Goal: Transaction & Acquisition: Download file/media

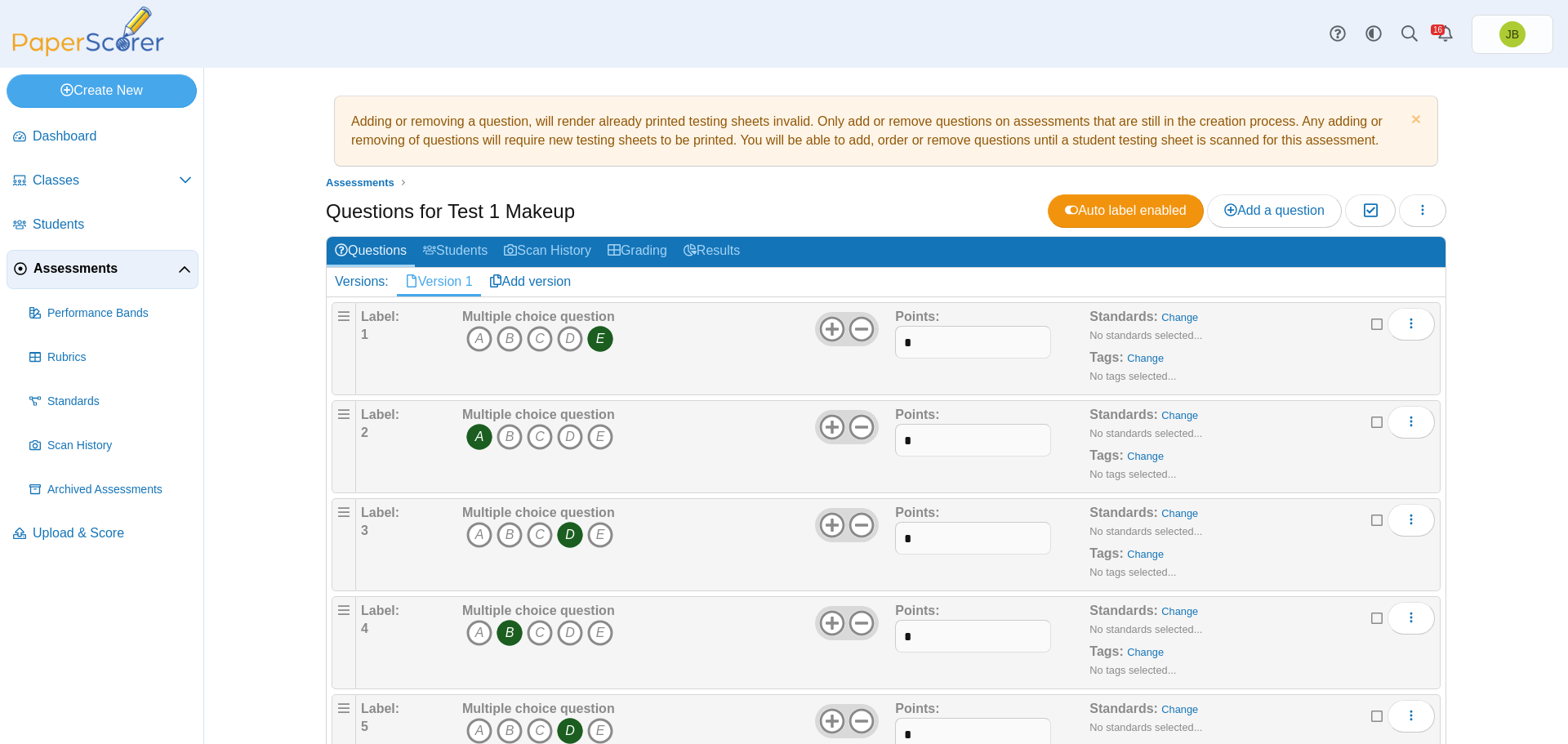
scroll to position [457, 0]
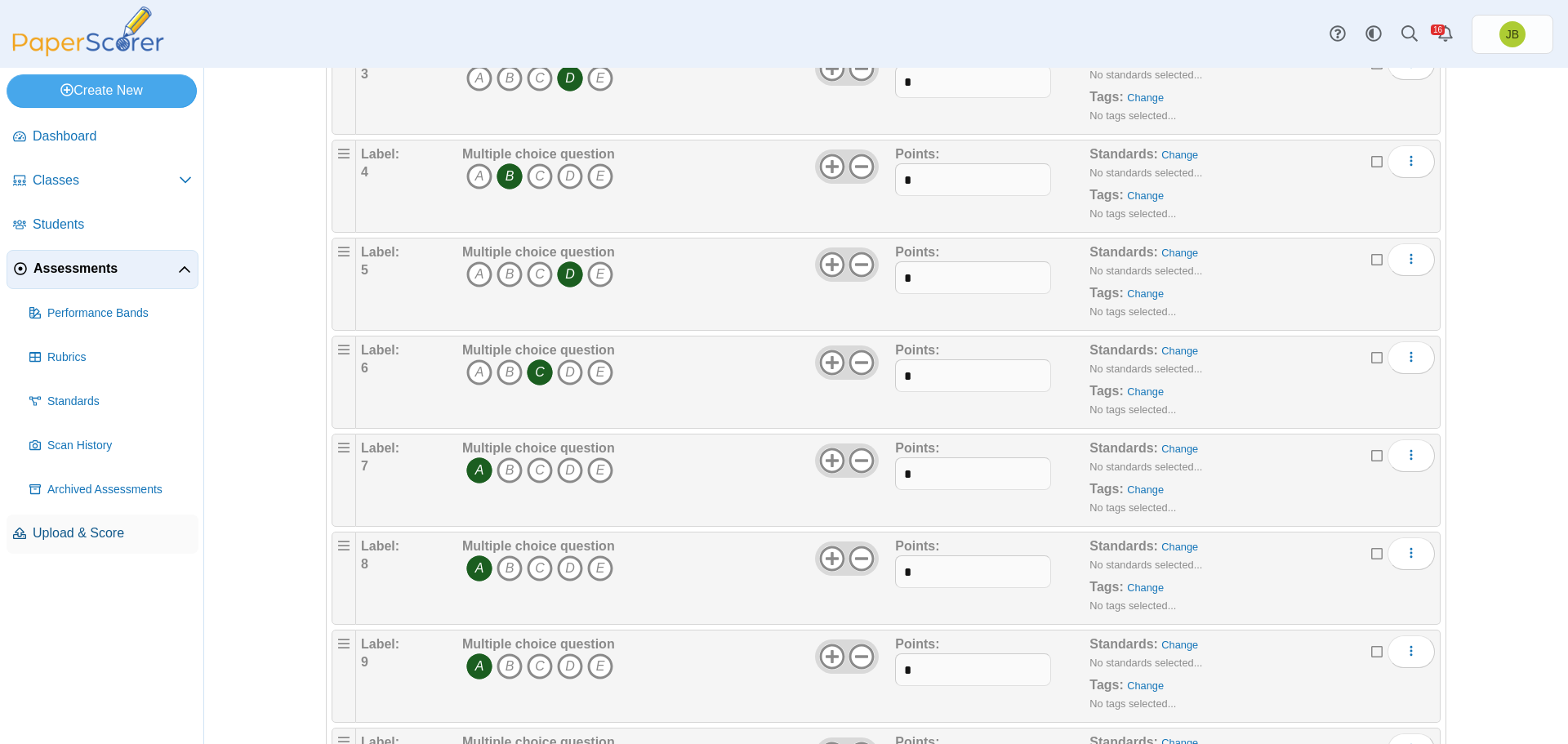
drag, startPoint x: 84, startPoint y: 544, endPoint x: 119, endPoint y: 527, distance: 38.9
click at [84, 544] on link "Upload & Score" at bounding box center [102, 534] width 192 height 40
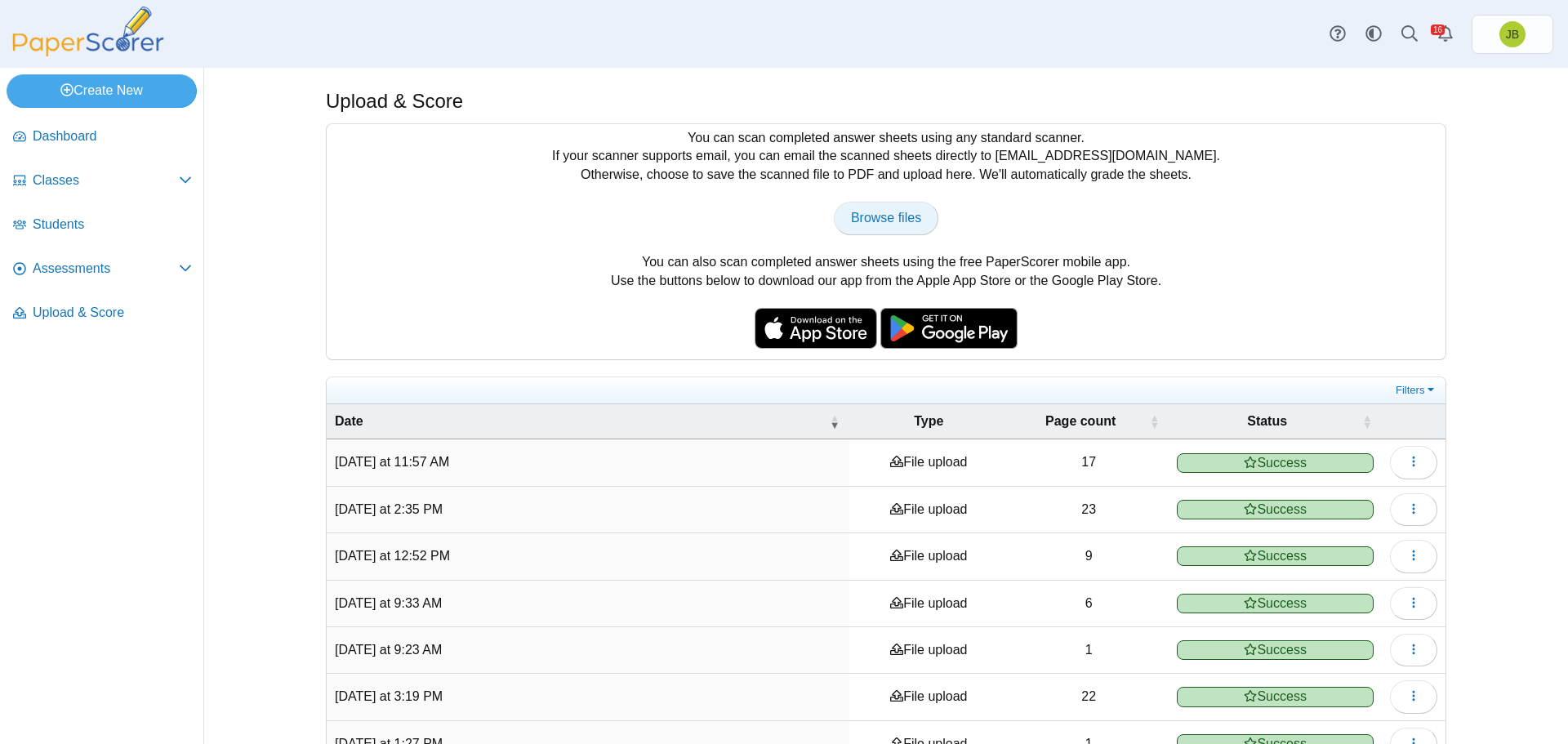
click at [858, 225] on span "Browse files" at bounding box center [886, 217] width 70 height 14
type input "**********"
click at [90, 272] on span "Assessments" at bounding box center [106, 269] width 147 height 18
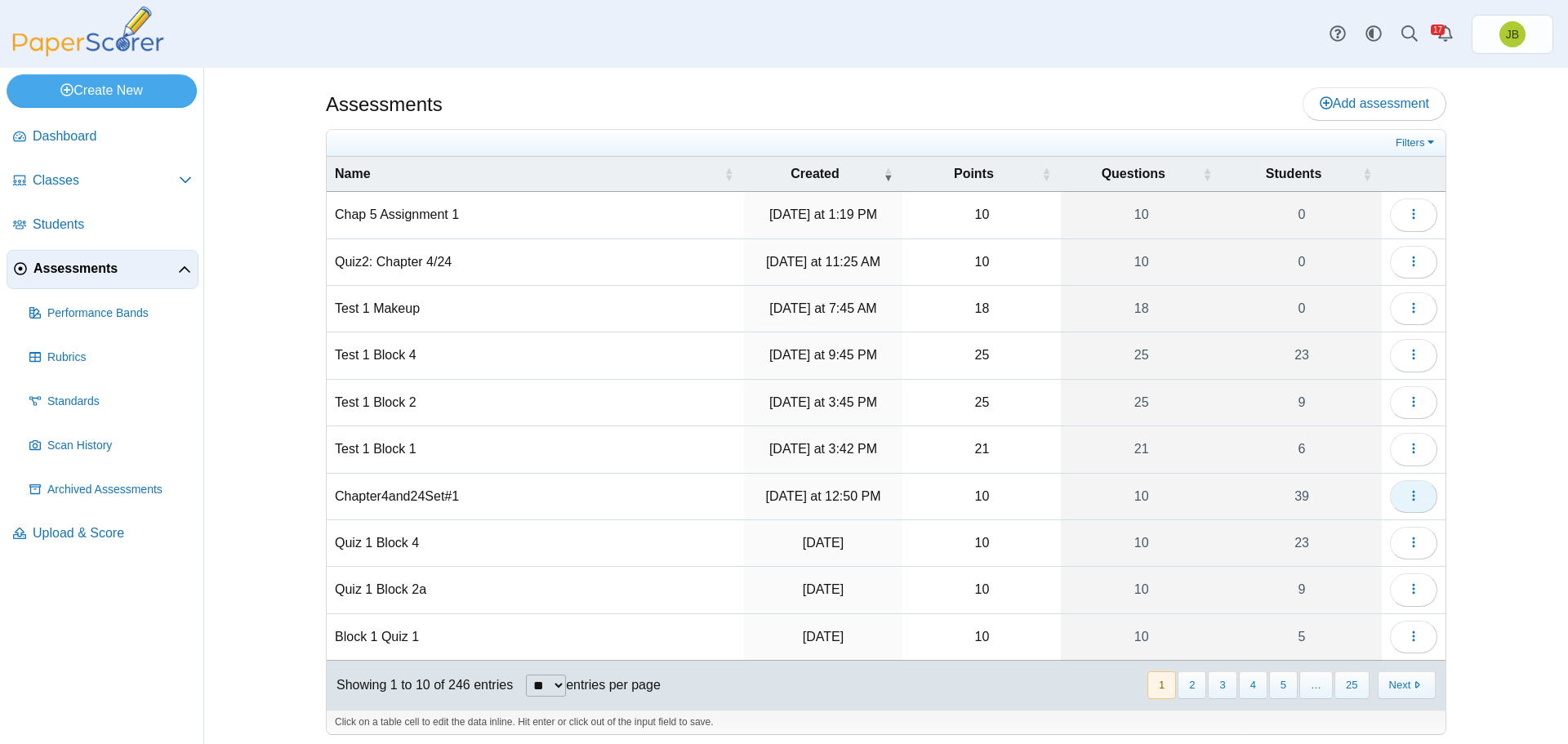
click at [1407, 493] on icon "button" at bounding box center [1414, 495] width 13 height 13
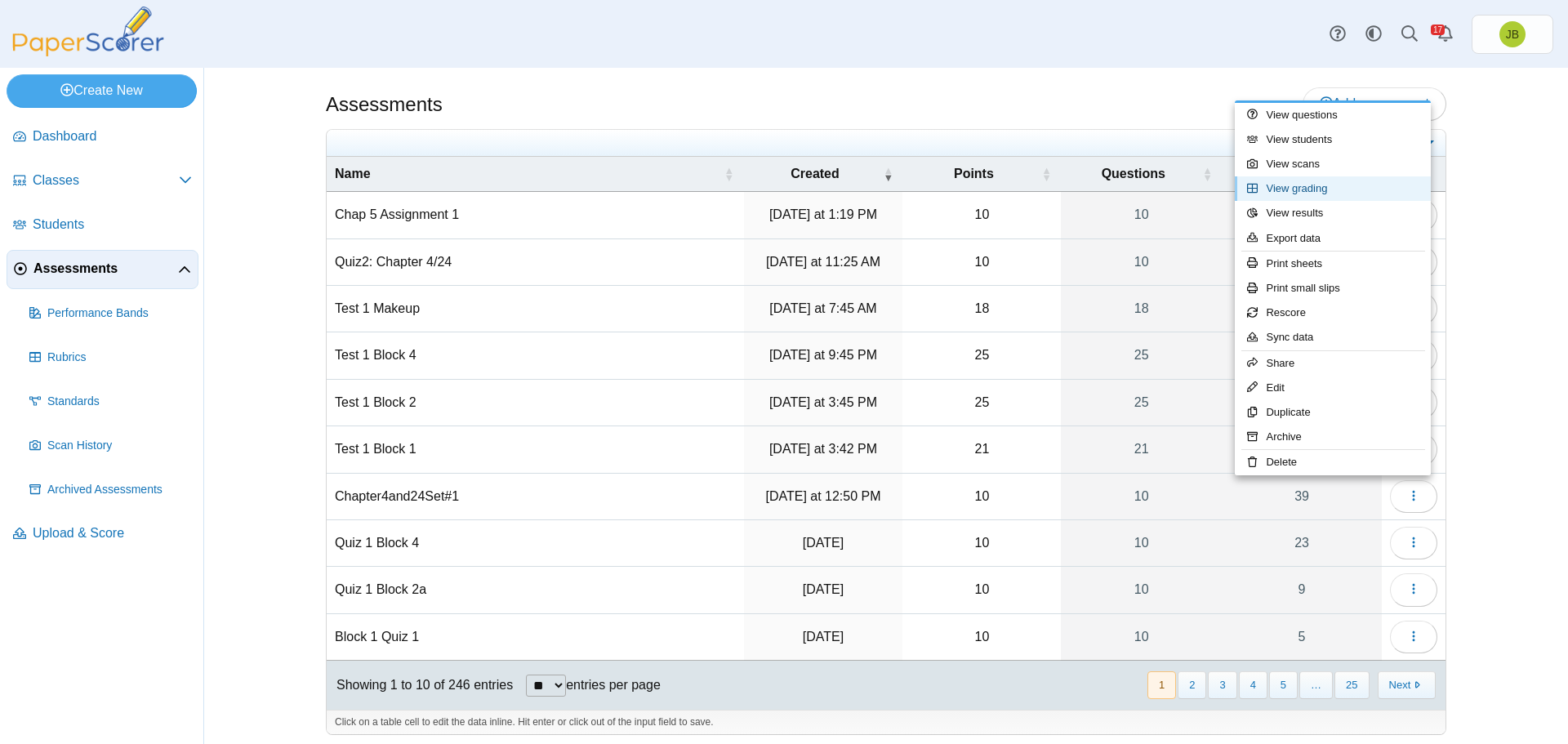
click at [1317, 193] on link "View grading" at bounding box center [1333, 188] width 196 height 25
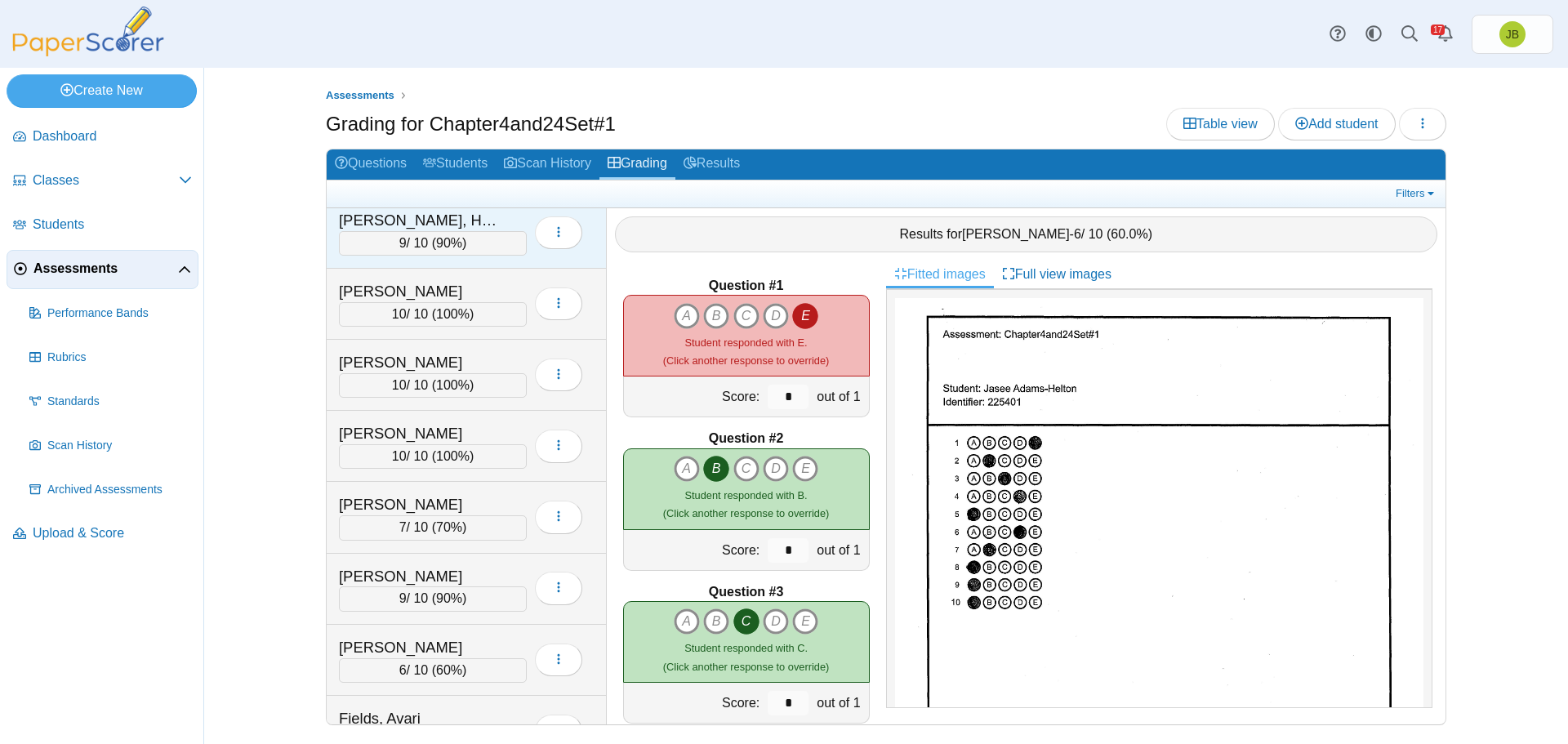
scroll to position [163, 0]
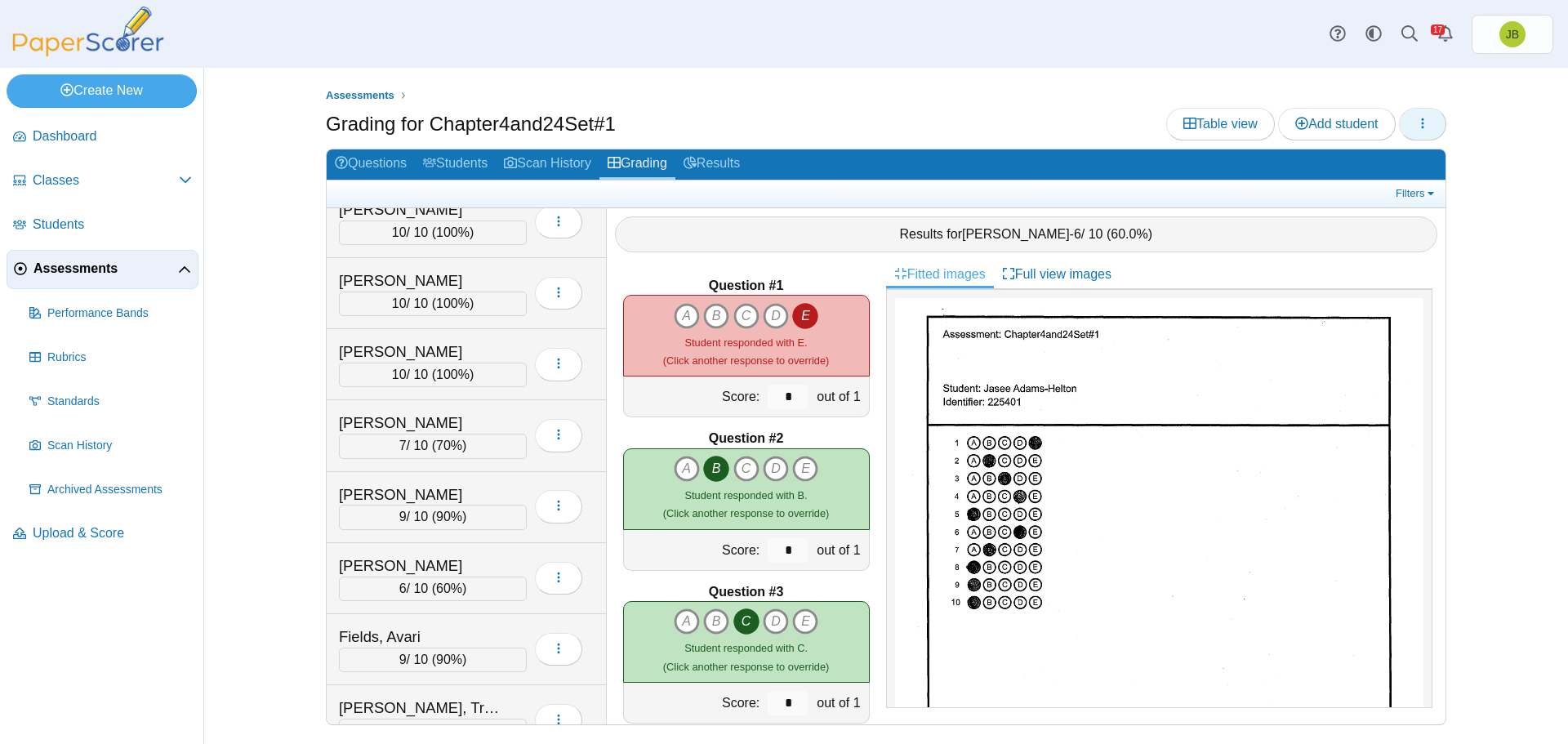
click at [1435, 128] on button "button" at bounding box center [1423, 124] width 48 height 33
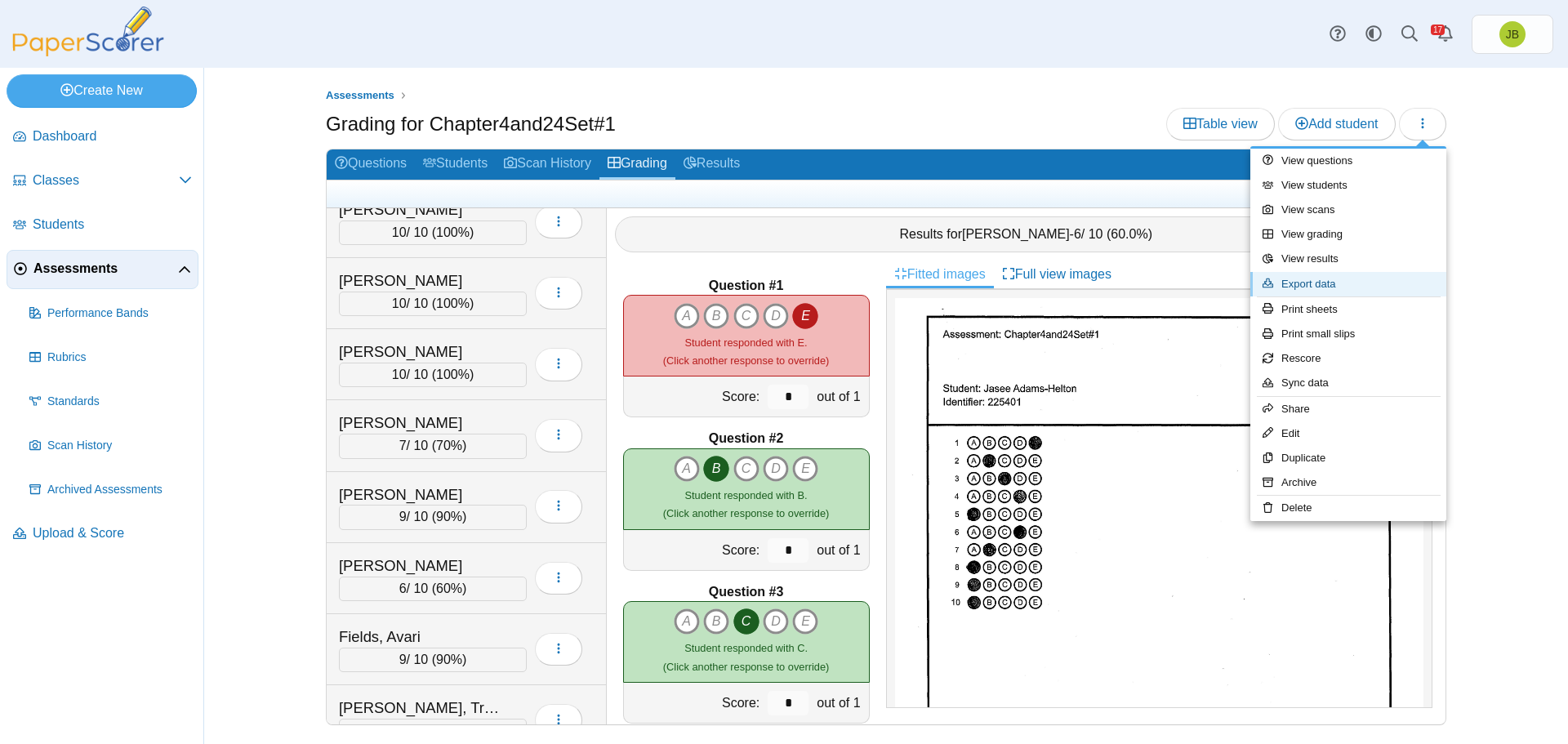
click at [1319, 285] on link "Export data" at bounding box center [1348, 284] width 196 height 25
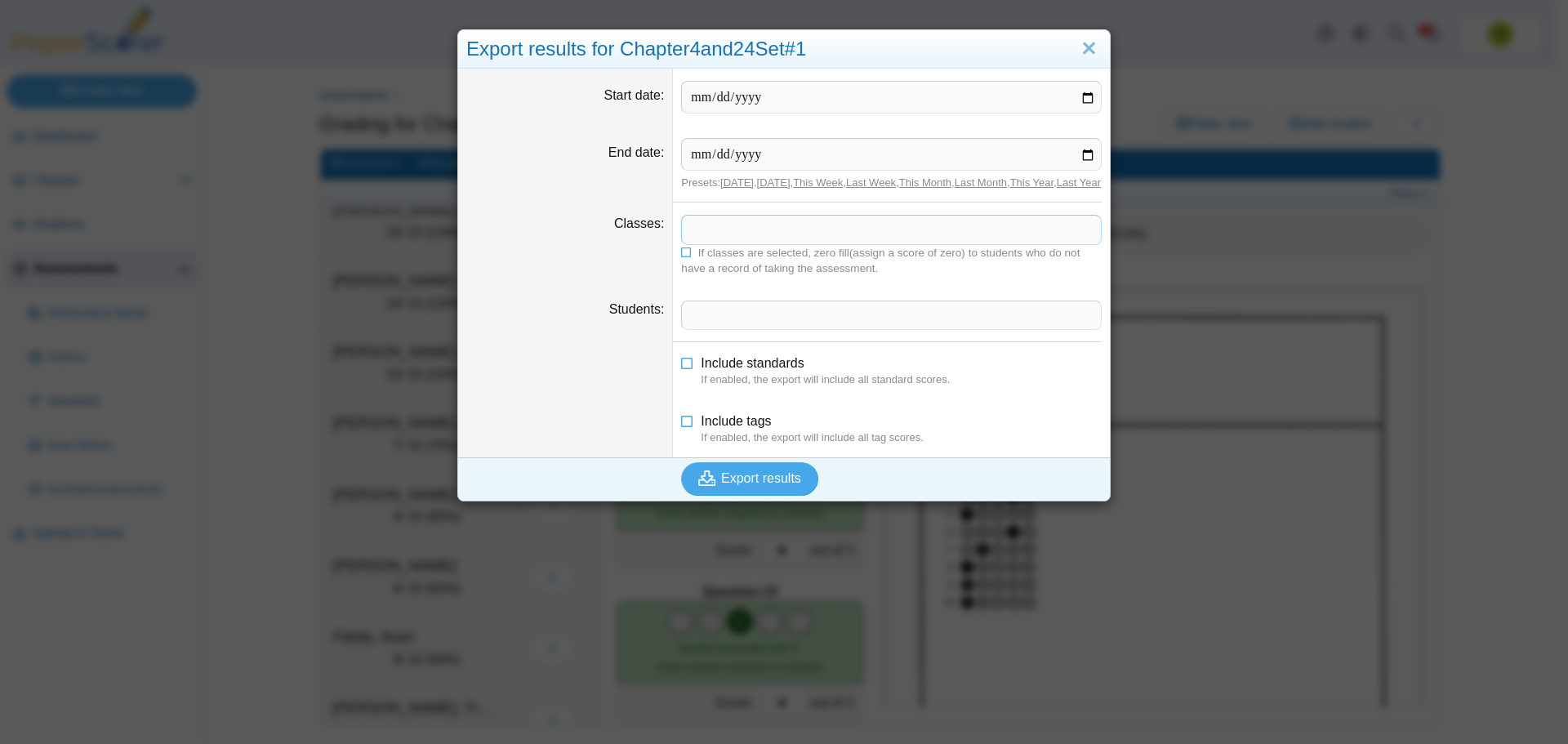
click at [724, 235] on span at bounding box center [891, 230] width 419 height 28
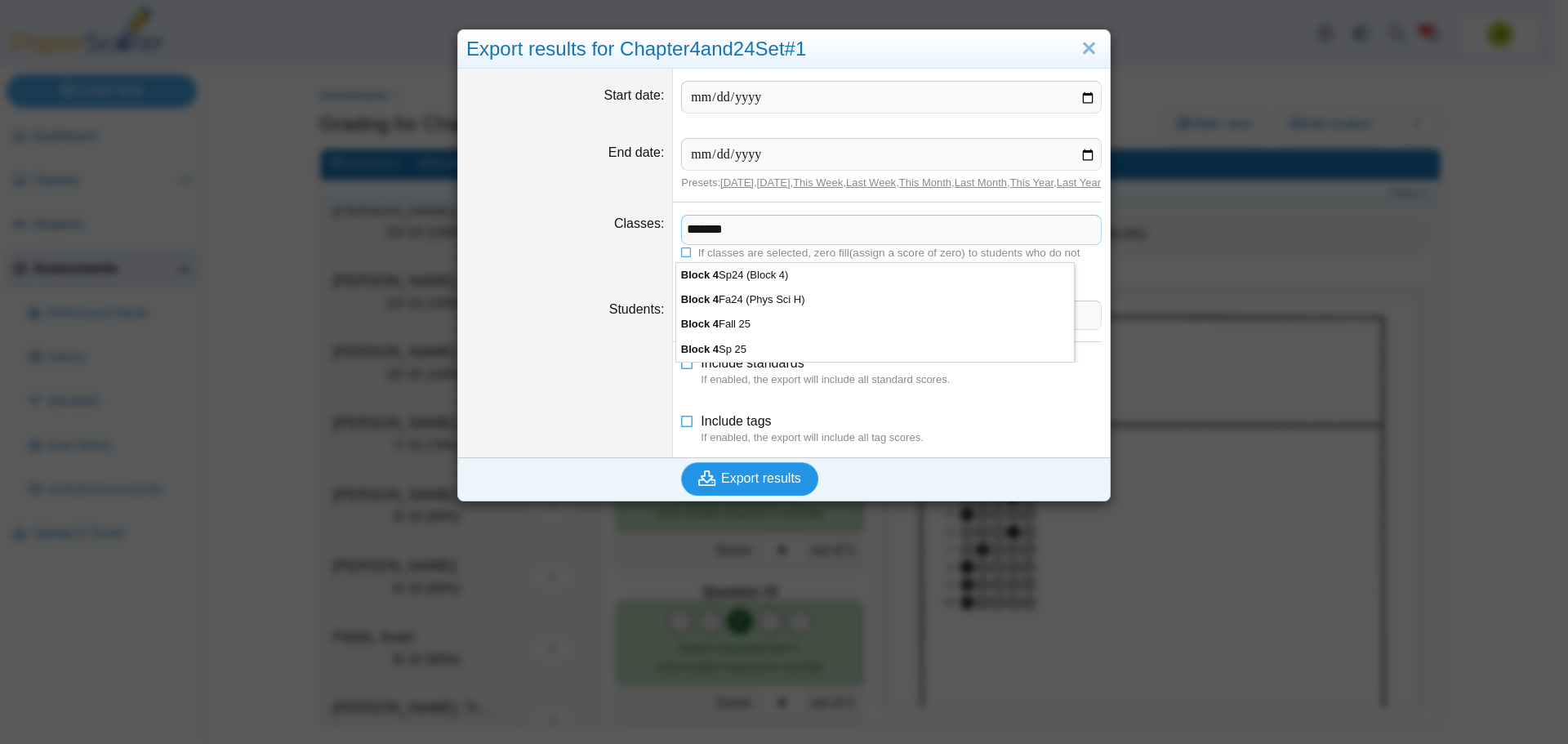
click at [770, 485] on span "Export results" at bounding box center [761, 478] width 80 height 14
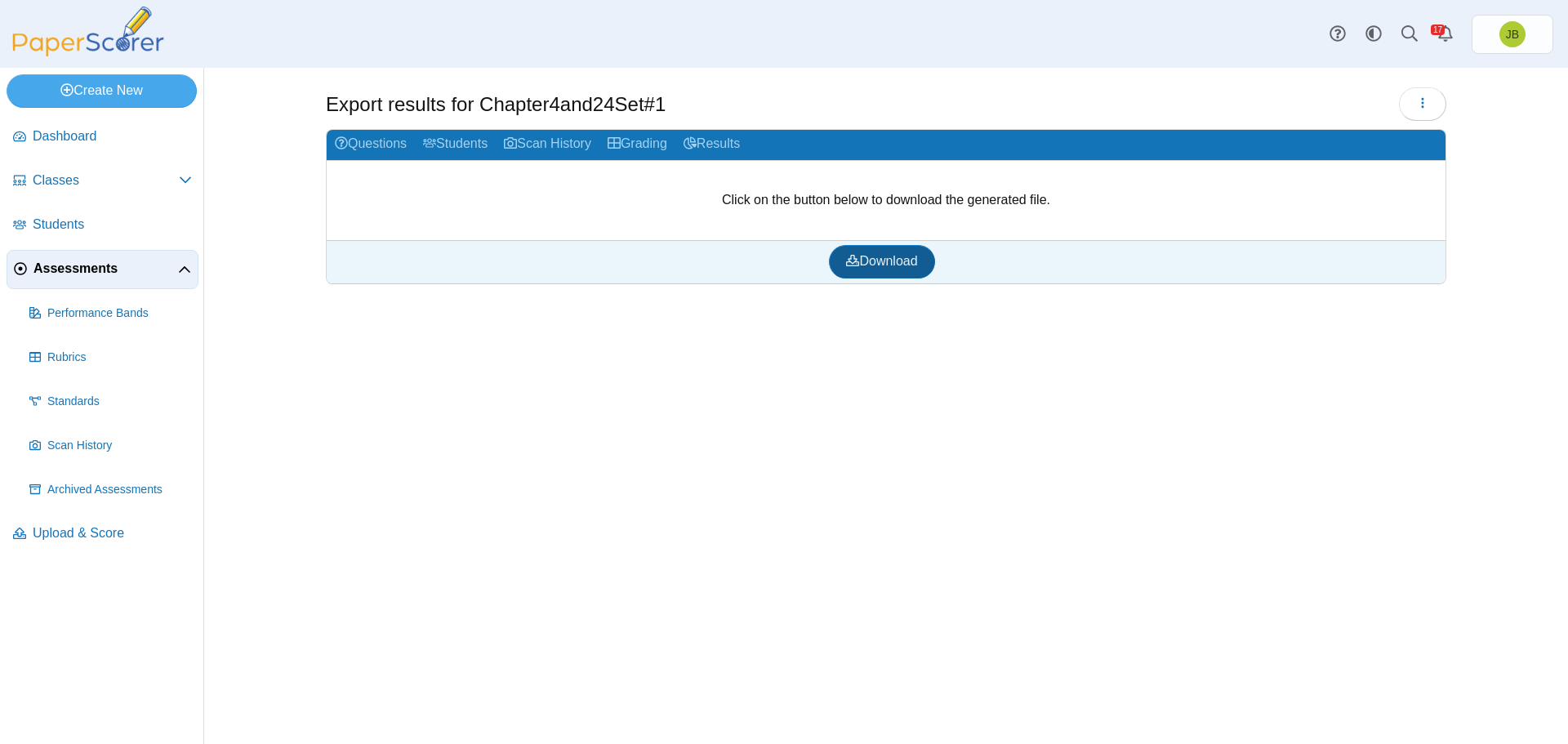
click at [877, 267] on span "Download" at bounding box center [882, 261] width 71 height 14
drag, startPoint x: 1530, startPoint y: 431, endPoint x: 1520, endPoint y: 430, distance: 10.0
click at [1527, 431] on div "Export results for Chapter4and24Set#1 Loading…" at bounding box center [886, 406] width 1364 height 677
click at [1419, 98] on icon "button" at bounding box center [1423, 103] width 13 height 13
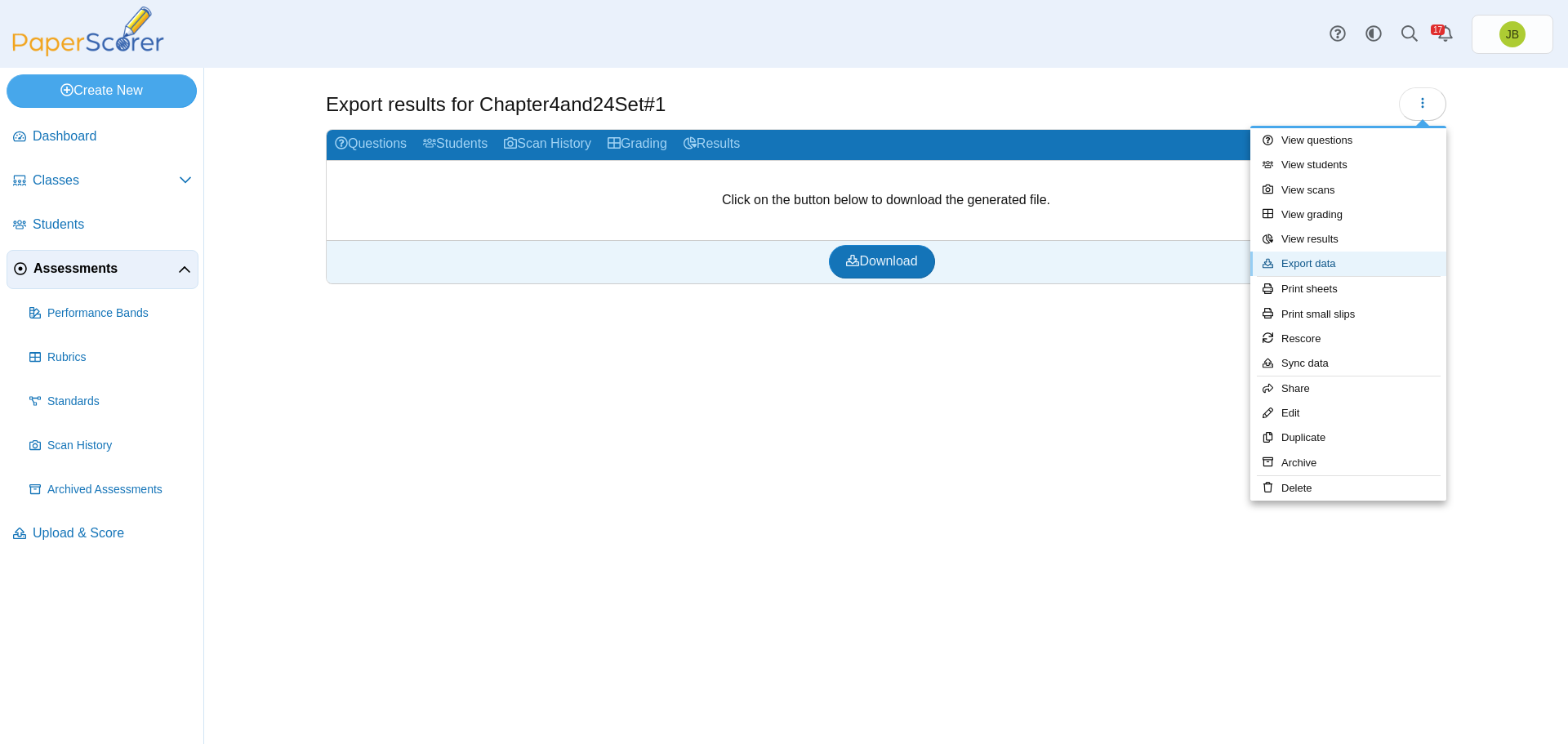
click at [1317, 264] on link "Export data" at bounding box center [1348, 264] width 196 height 25
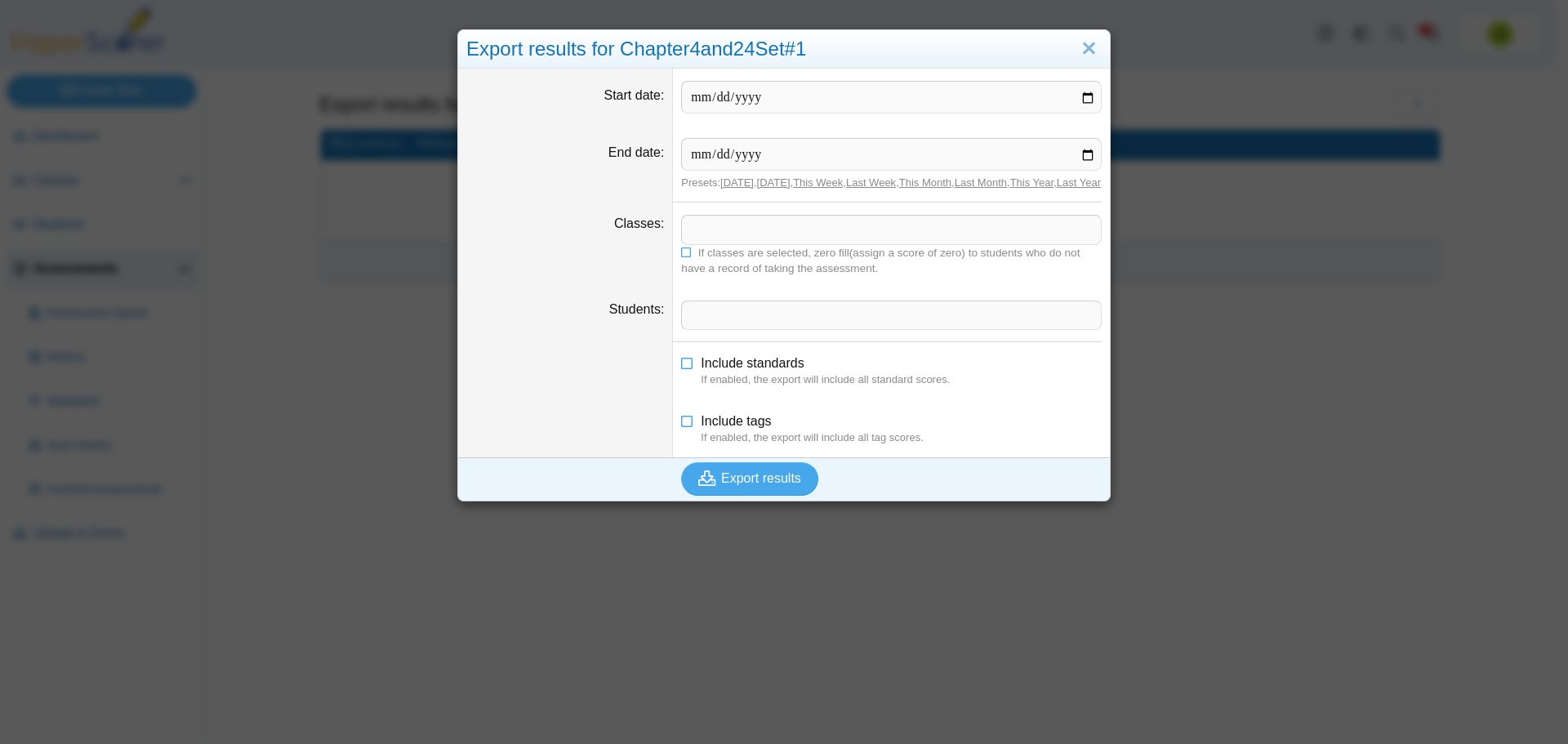
click at [742, 240] on span at bounding box center [891, 230] width 419 height 28
click at [692, 235] on x "remove tag" at bounding box center [696, 229] width 14 height 11
click at [729, 244] on span at bounding box center [891, 230] width 419 height 28
click at [721, 485] on span "Export results" at bounding box center [761, 478] width 80 height 14
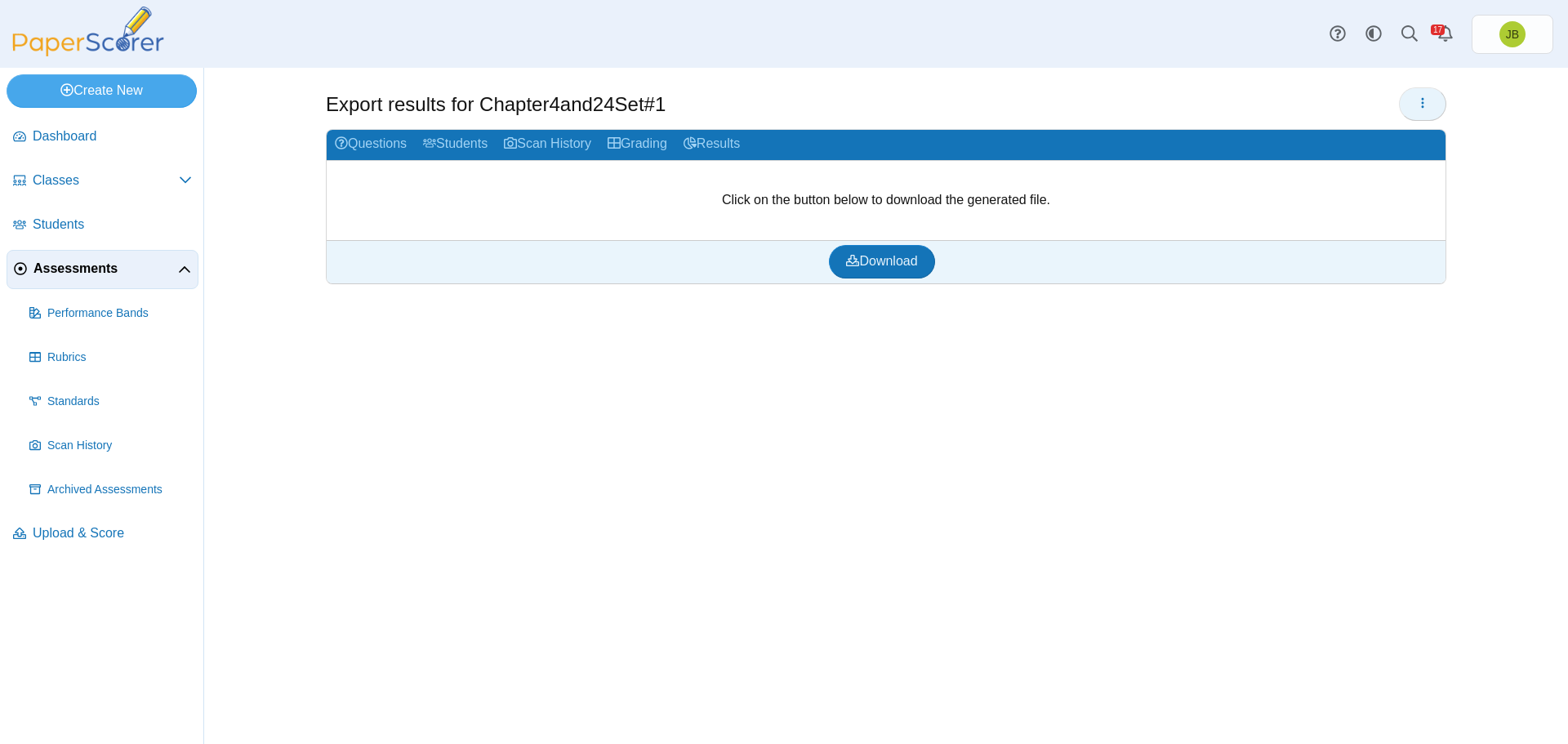
click at [1431, 100] on button "button" at bounding box center [1423, 104] width 48 height 33
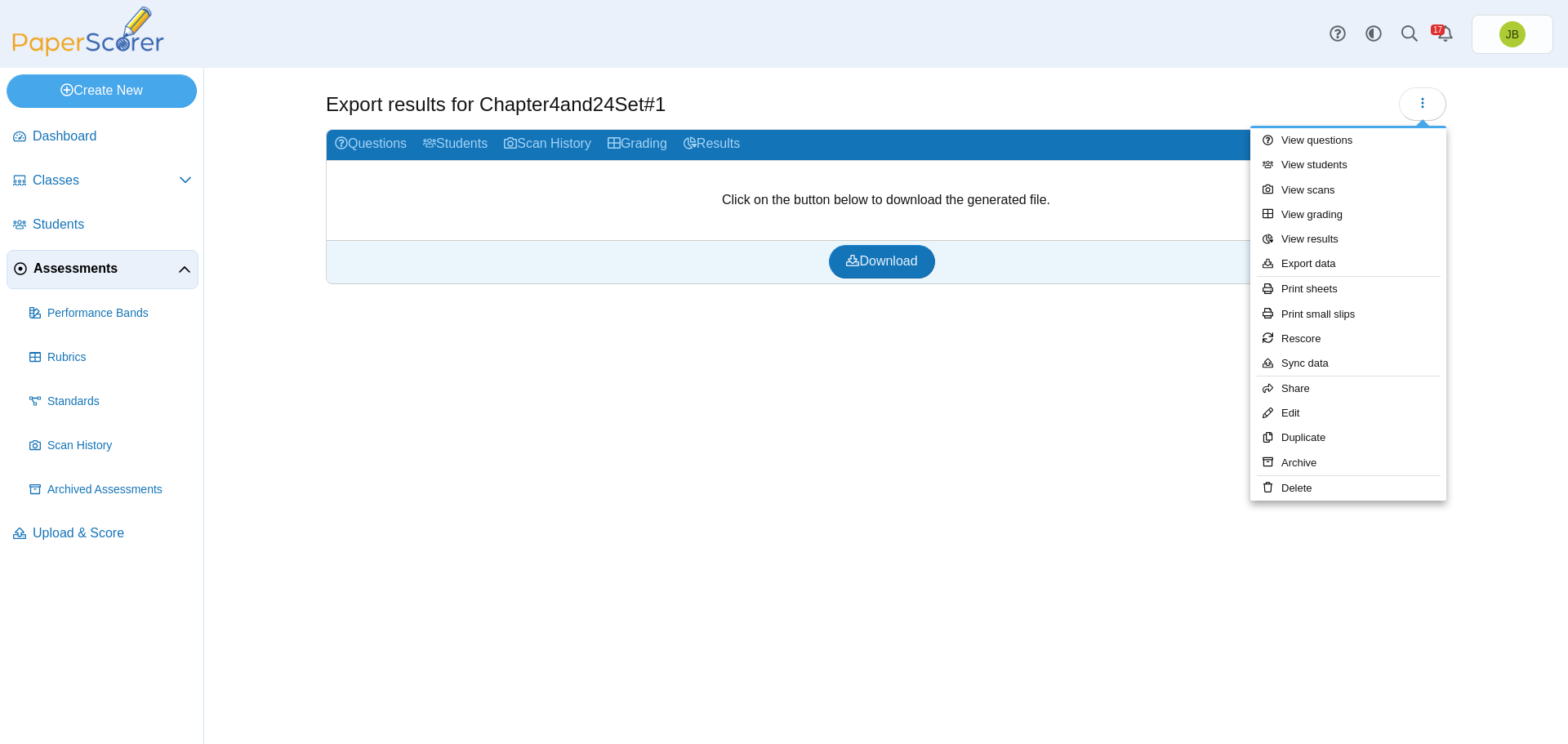
click at [1066, 313] on div "Export results for Chapter4and24Set#1 Questions Students" at bounding box center [886, 406] width 1225 height 677
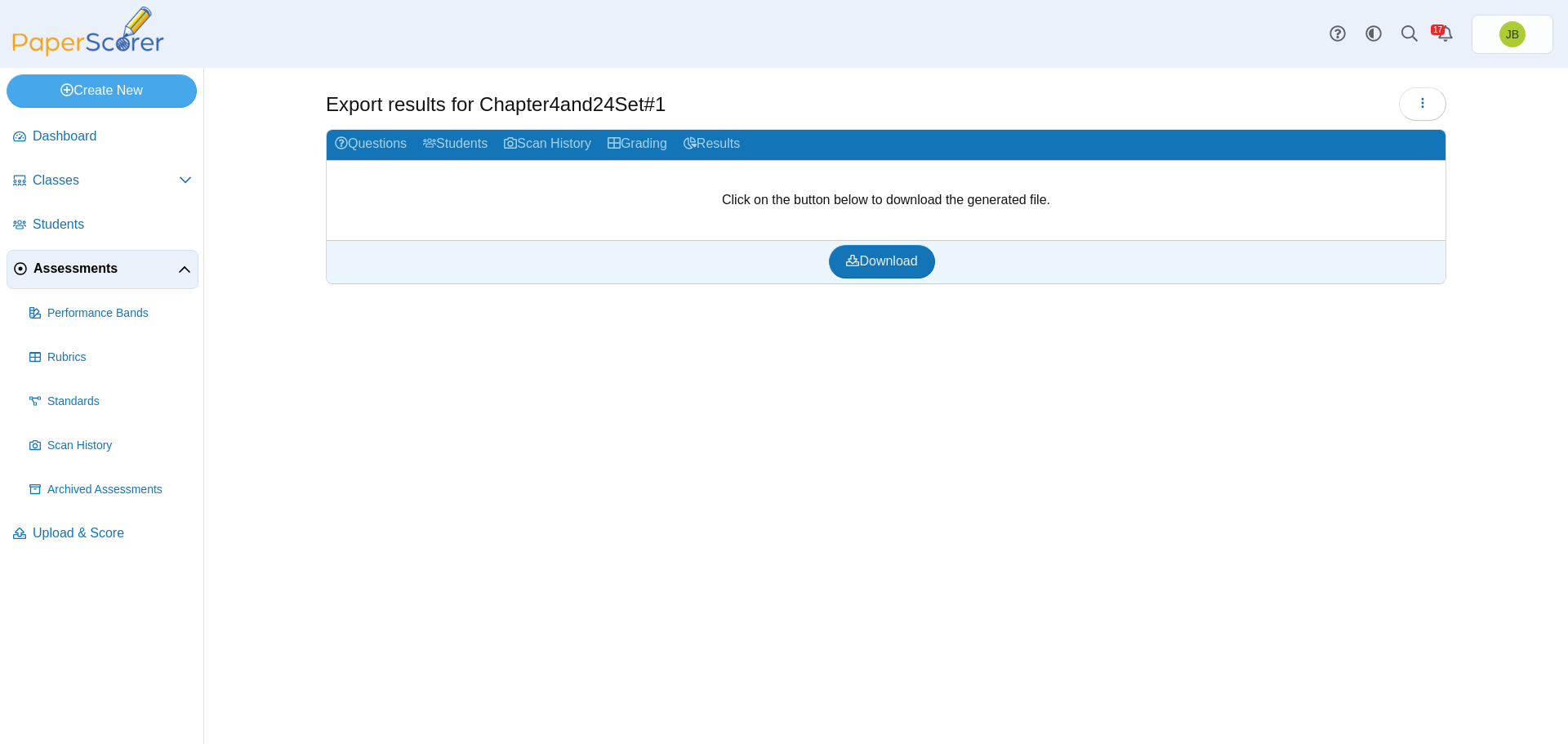
click at [1416, 411] on div "Export results for Chapter4and24Set#1 Questions Students" at bounding box center [886, 406] width 1225 height 677
click at [883, 265] on span "Download" at bounding box center [882, 261] width 71 height 14
